Goal: Find specific page/section: Find specific page/section

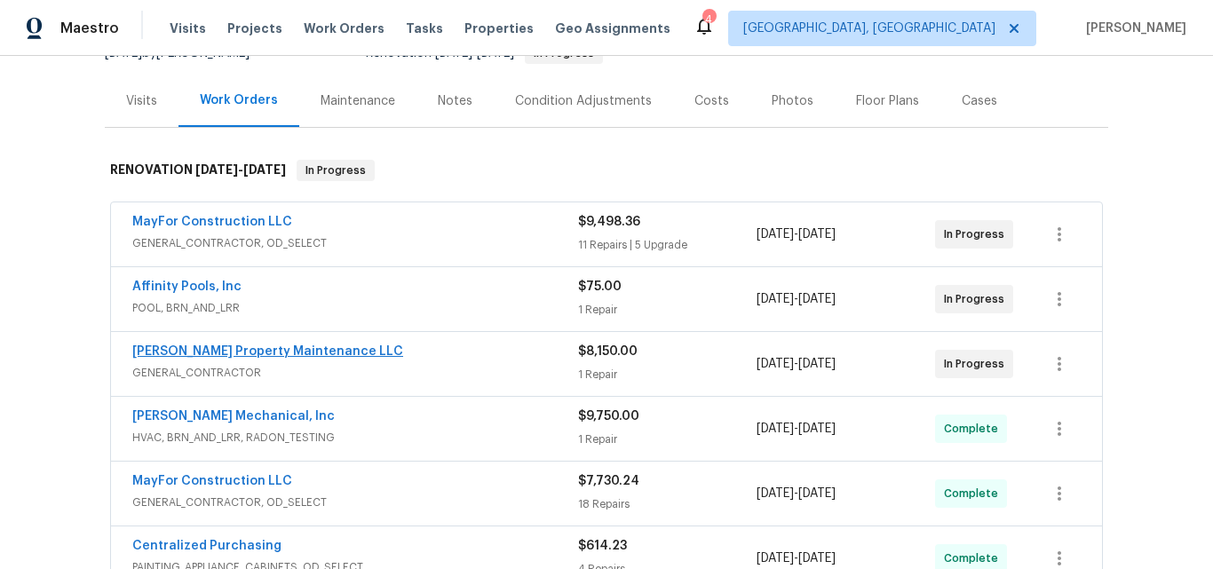
scroll to position [198, 0]
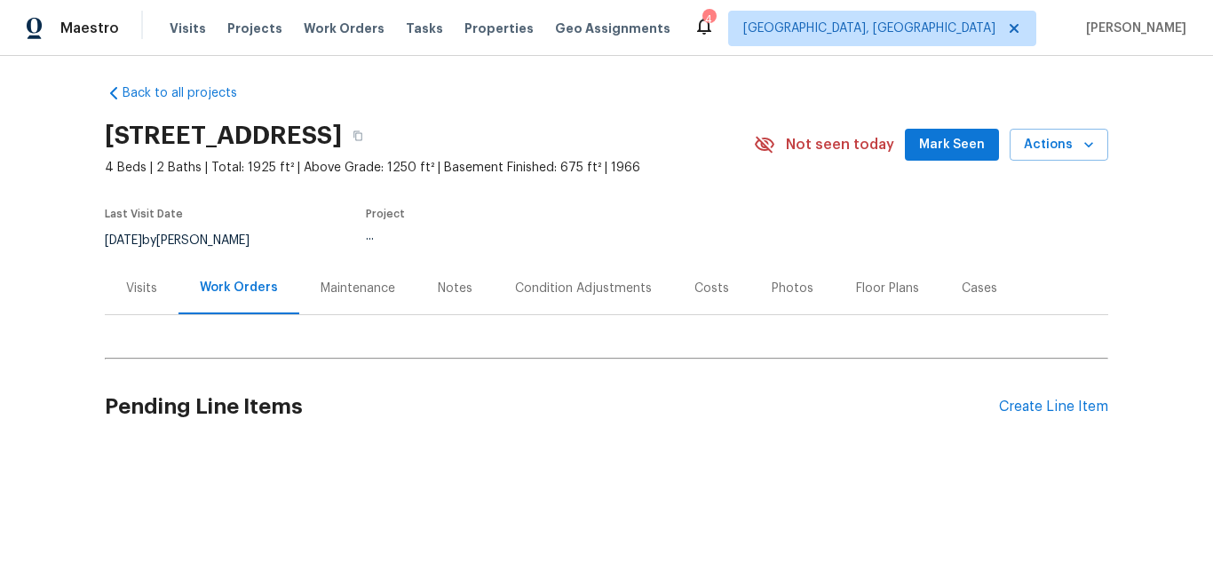
scroll to position [20, 0]
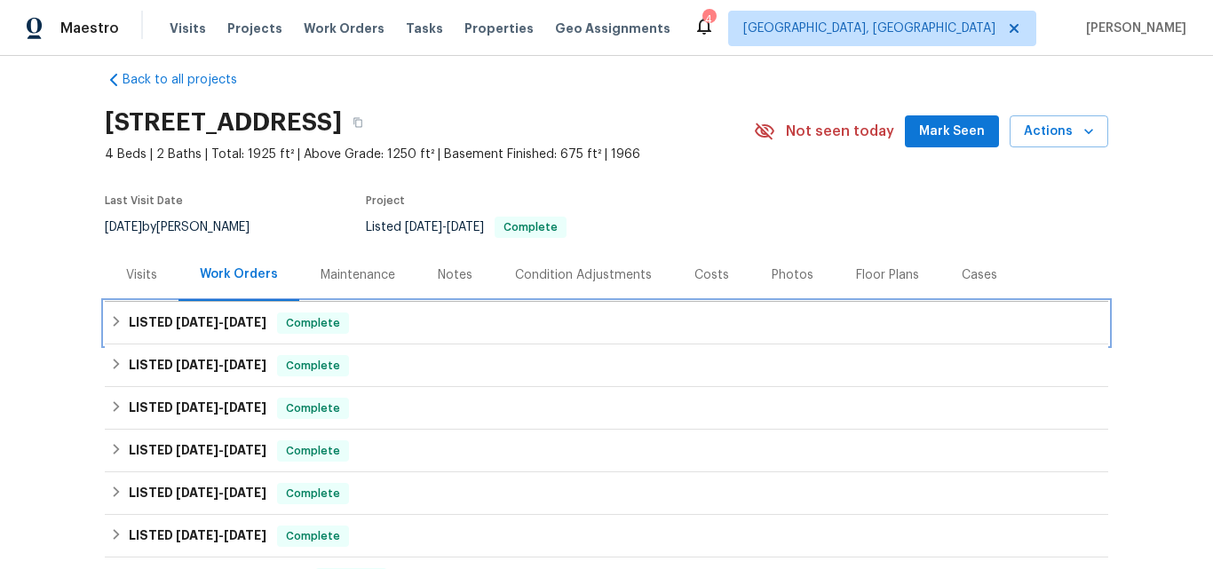
click at [181, 327] on span "[DATE]" at bounding box center [197, 322] width 43 height 12
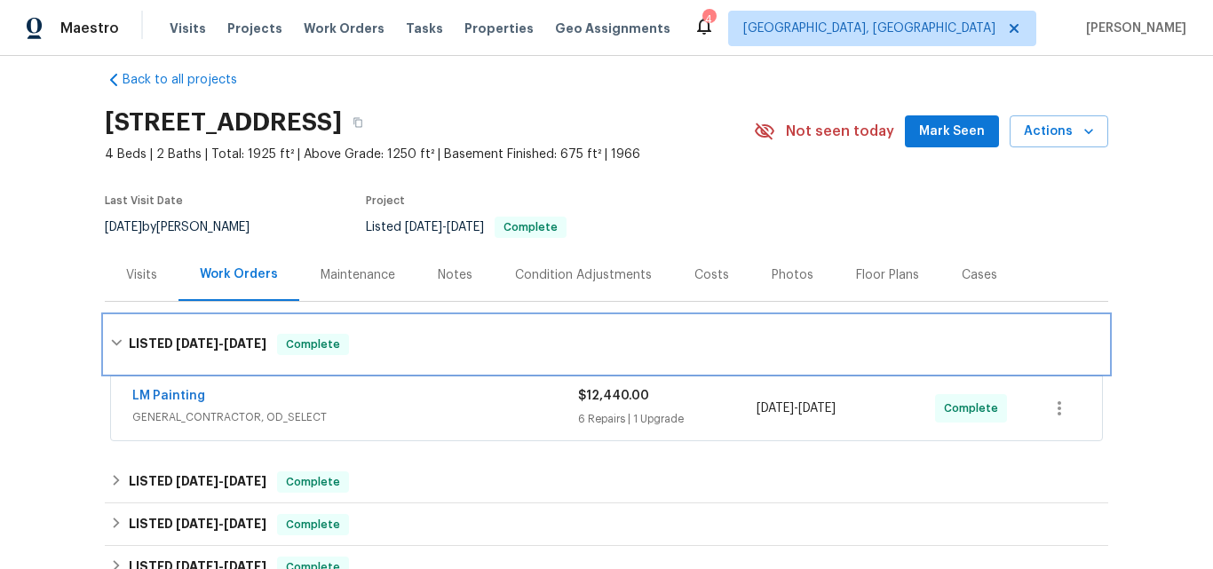
scroll to position [109, 0]
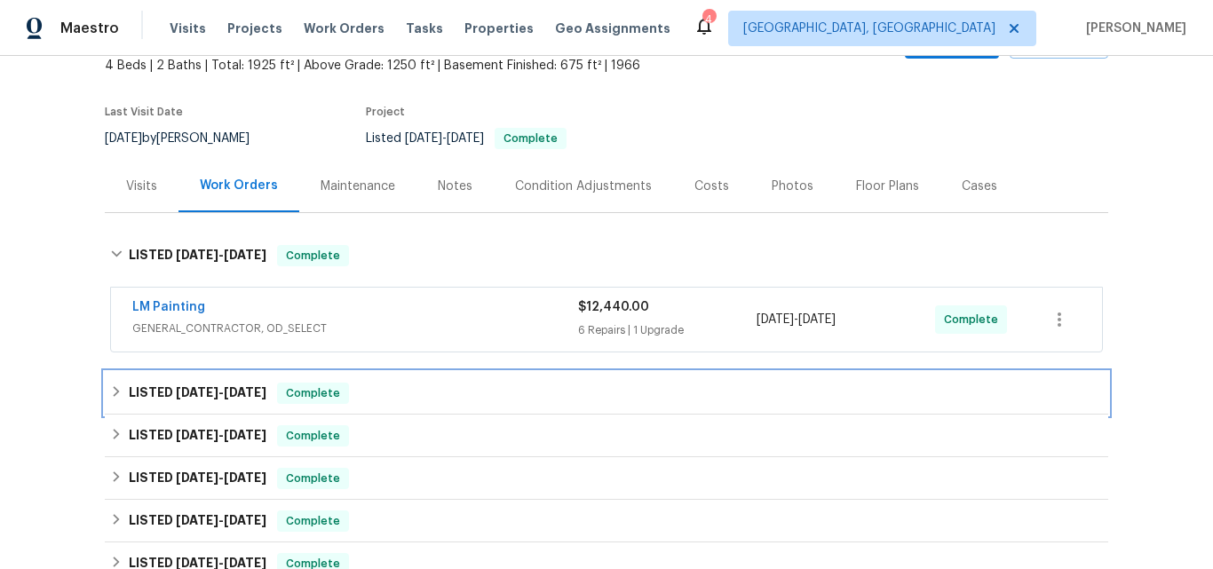
drag, startPoint x: 178, startPoint y: 394, endPoint x: 206, endPoint y: 341, distance: 60.4
click at [178, 393] on span "[DATE]" at bounding box center [197, 392] width 43 height 12
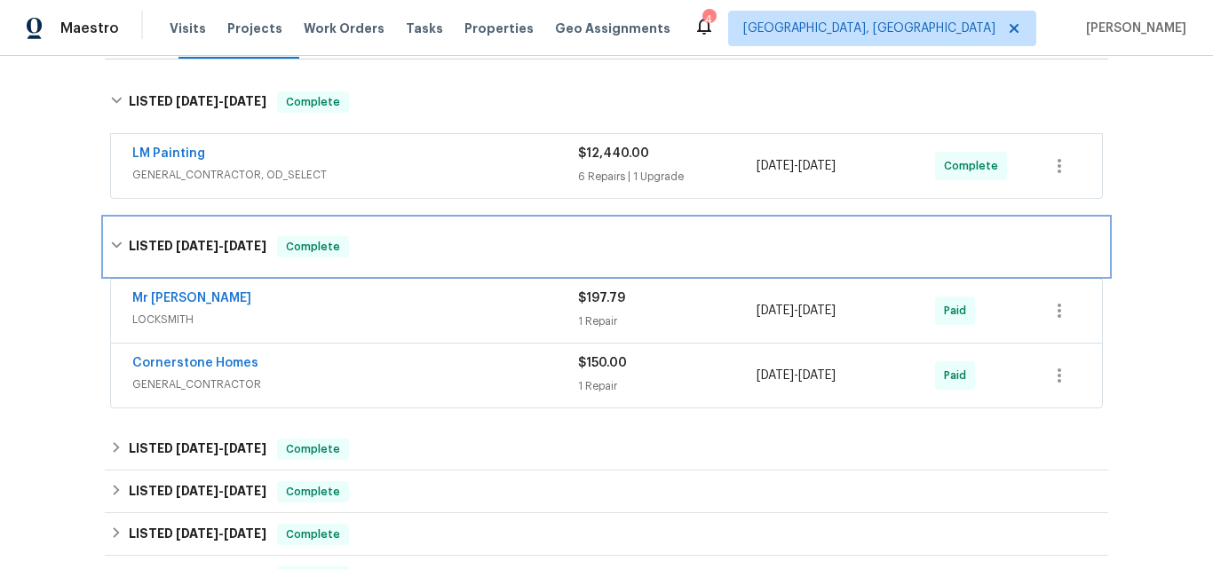
scroll to position [287, 0]
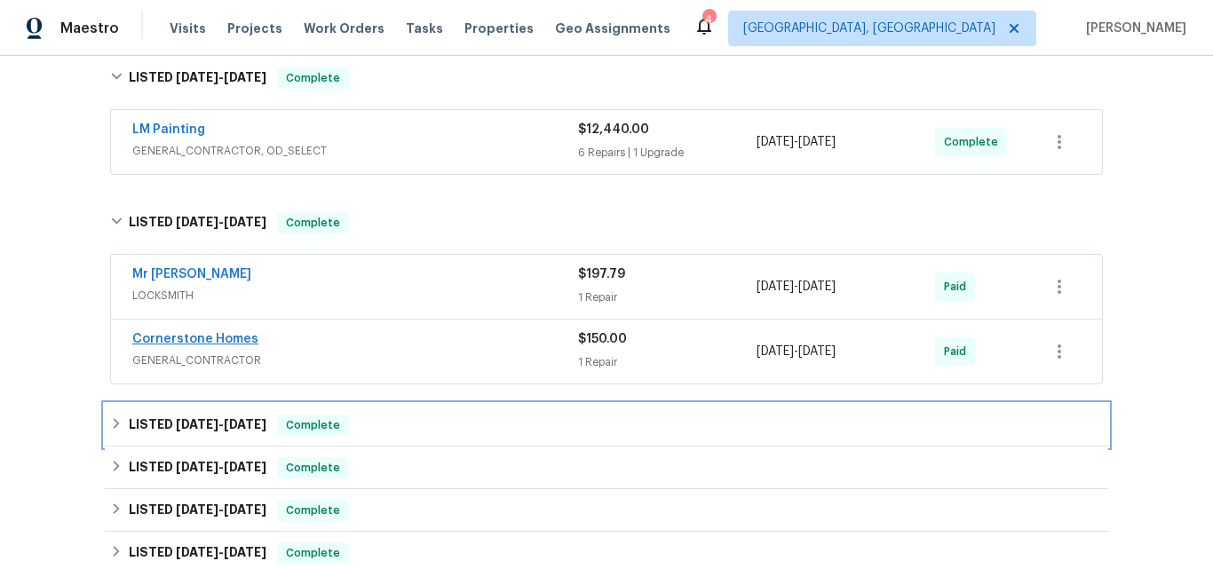
drag, startPoint x: 181, startPoint y: 428, endPoint x: 215, endPoint y: 345, distance: 90.0
click at [181, 429] on span "[DATE]" at bounding box center [197, 424] width 43 height 12
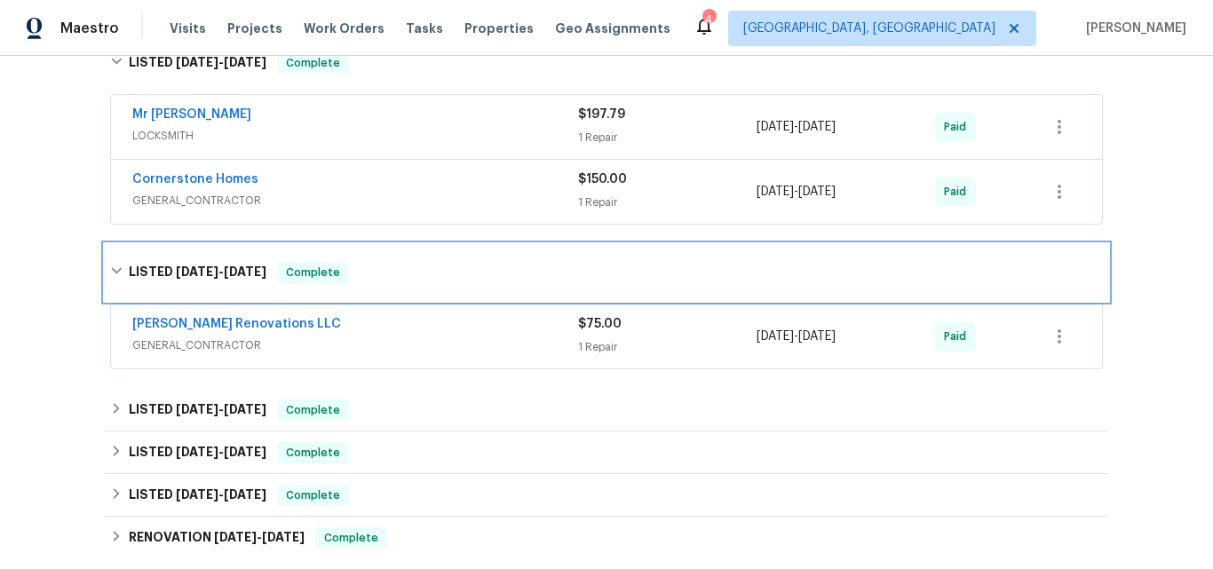
scroll to position [464, 0]
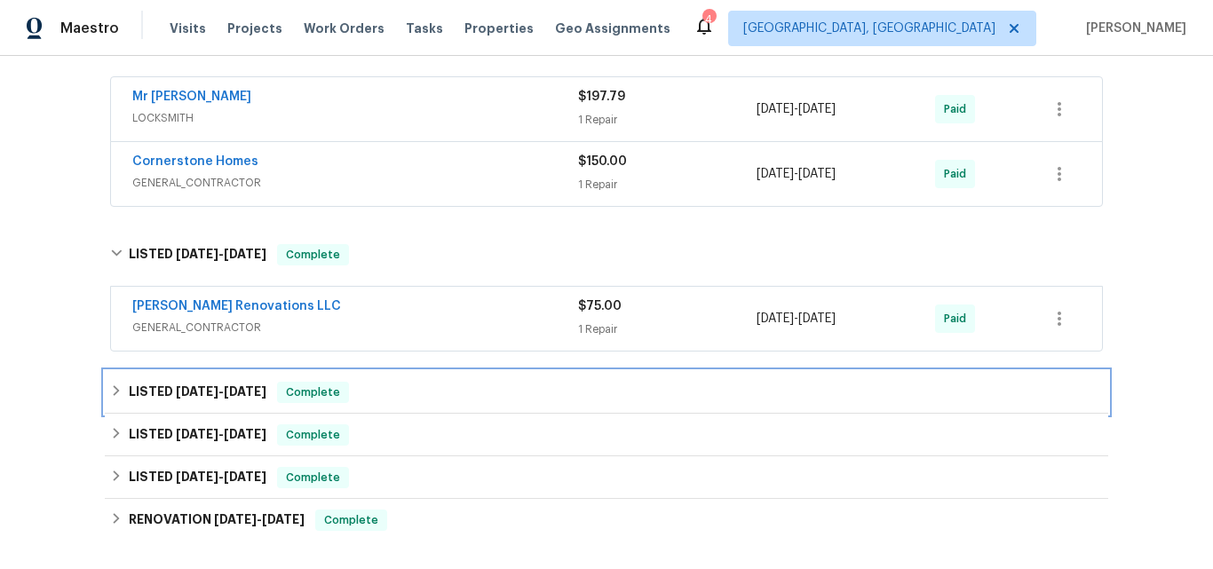
click at [176, 387] on span "[DATE]" at bounding box center [197, 391] width 43 height 12
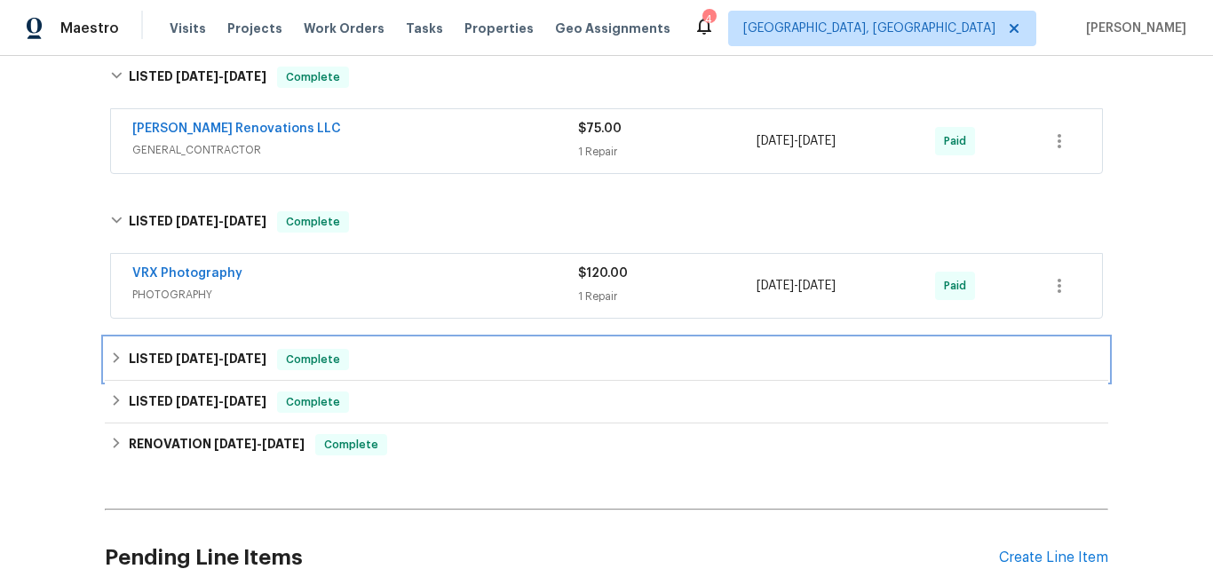
click at [176, 361] on span "[DATE]" at bounding box center [197, 359] width 43 height 12
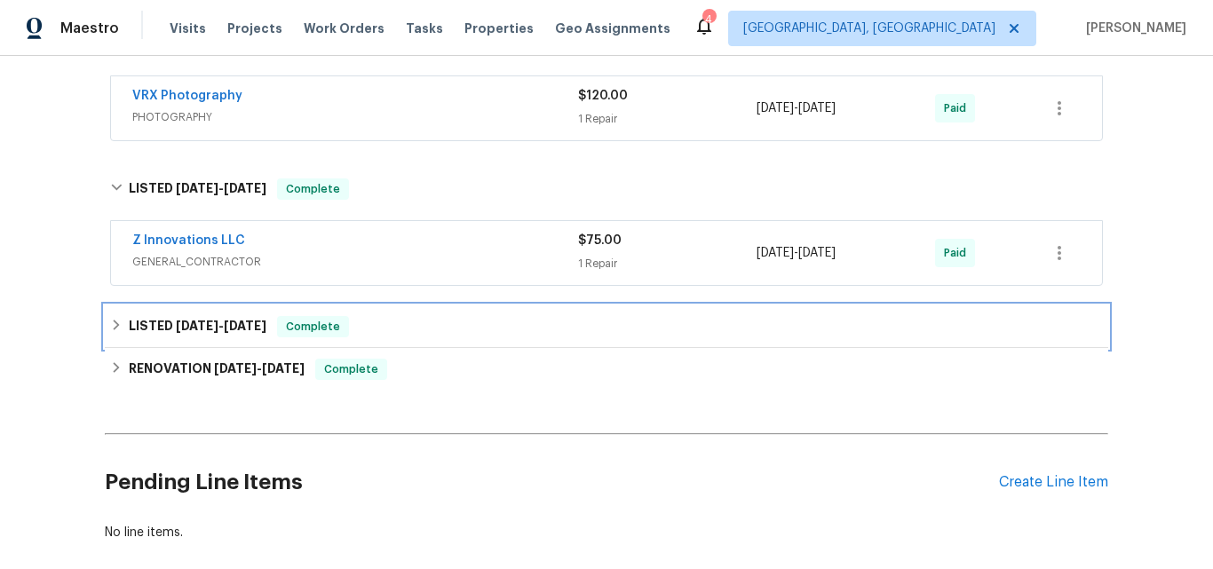
click at [176, 325] on span "[DATE]" at bounding box center [197, 326] width 43 height 12
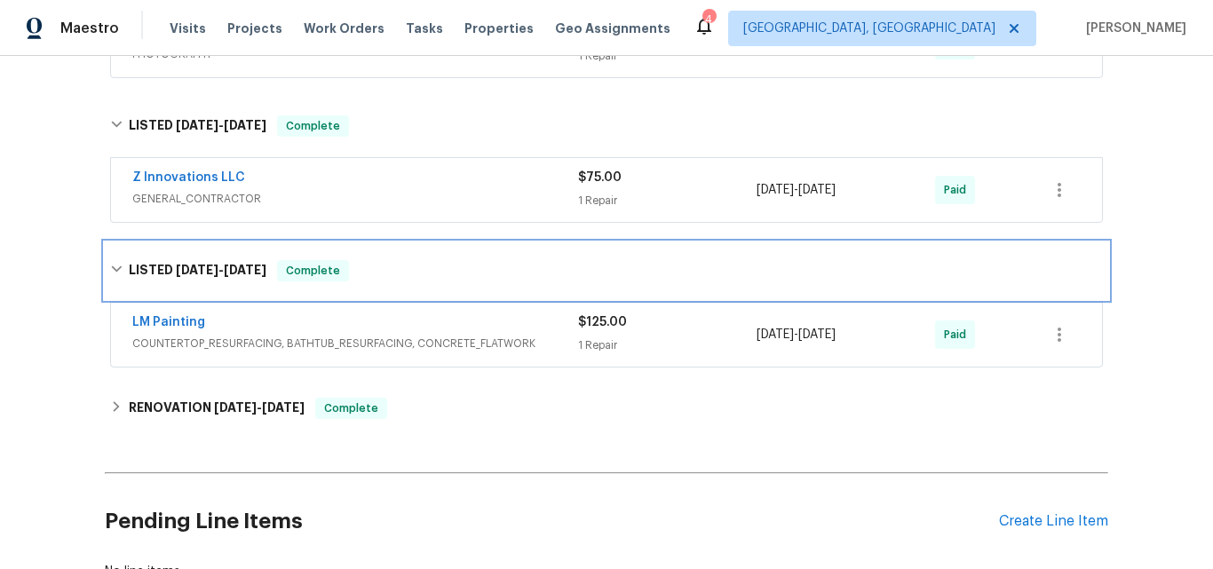
scroll to position [997, 0]
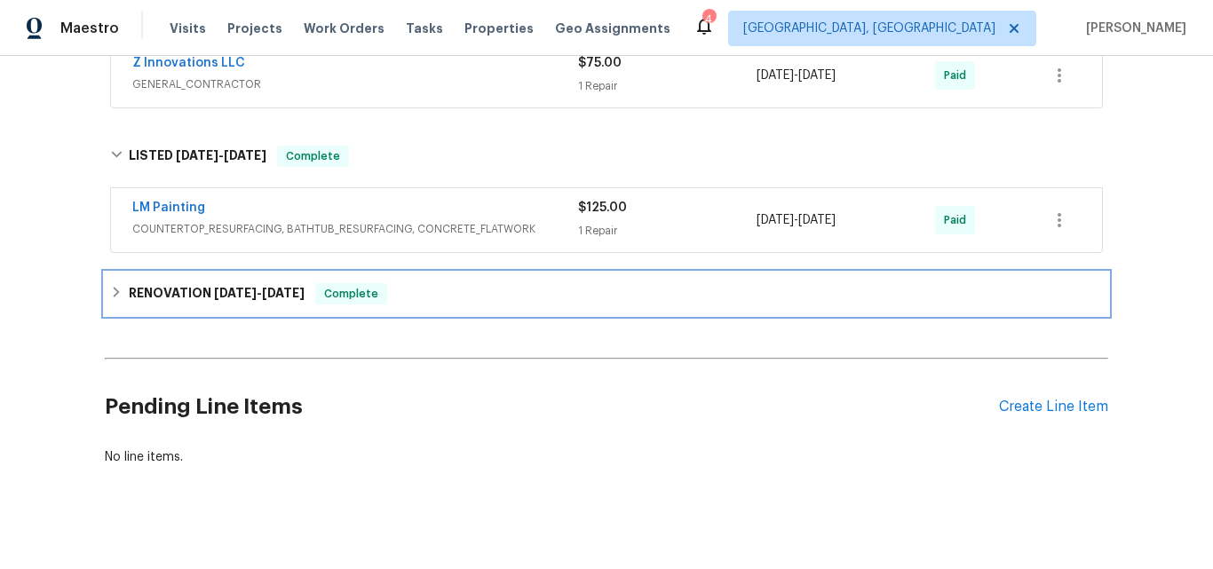
click at [162, 296] on h6 "RENOVATION [DATE] - [DATE]" at bounding box center [217, 293] width 176 height 21
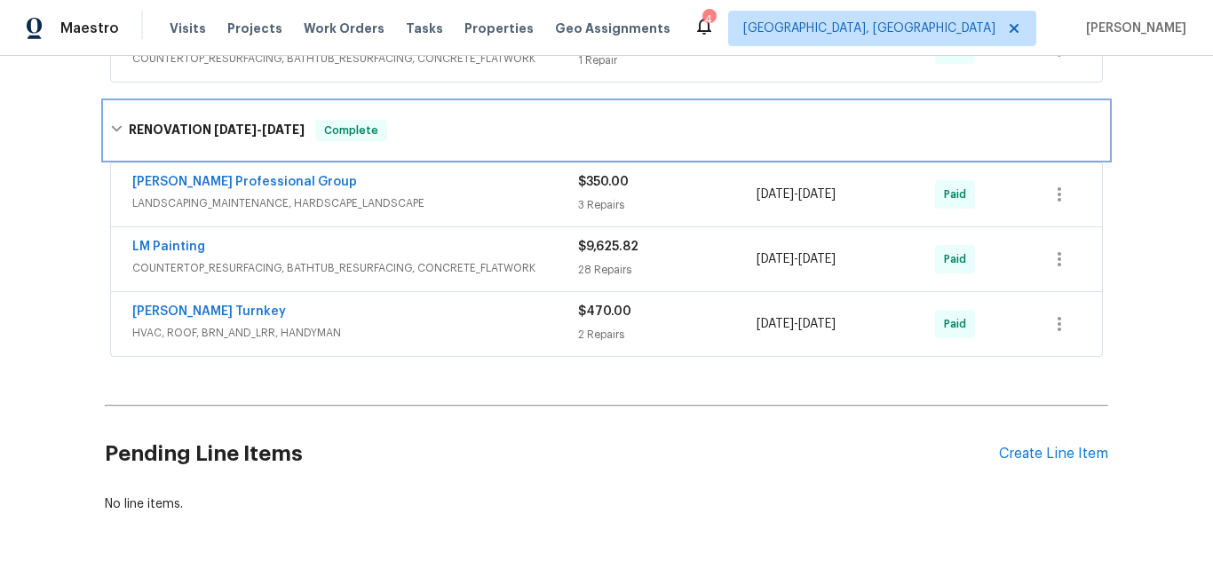
scroll to position [1175, 0]
